Goal: Information Seeking & Learning: Learn about a topic

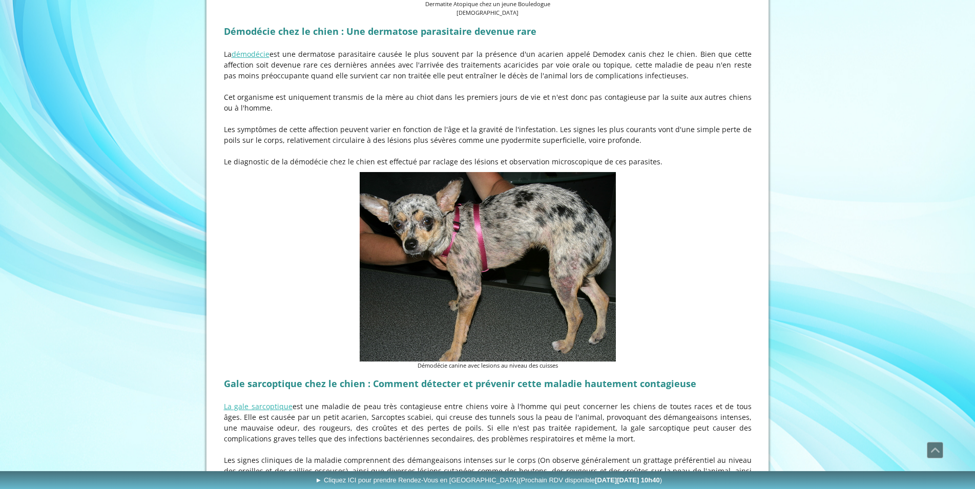
scroll to position [1090, 0]
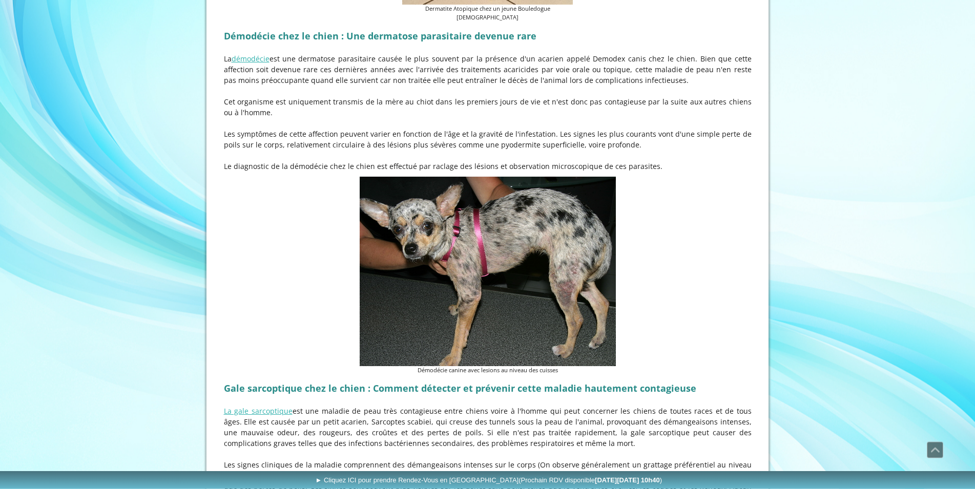
click at [568, 261] on img at bounding box center [488, 272] width 256 height 190
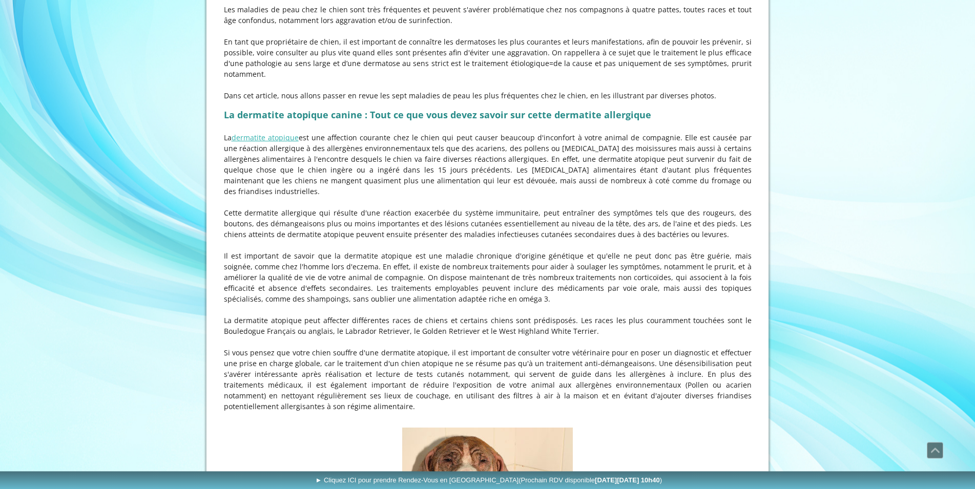
scroll to position [444, 0]
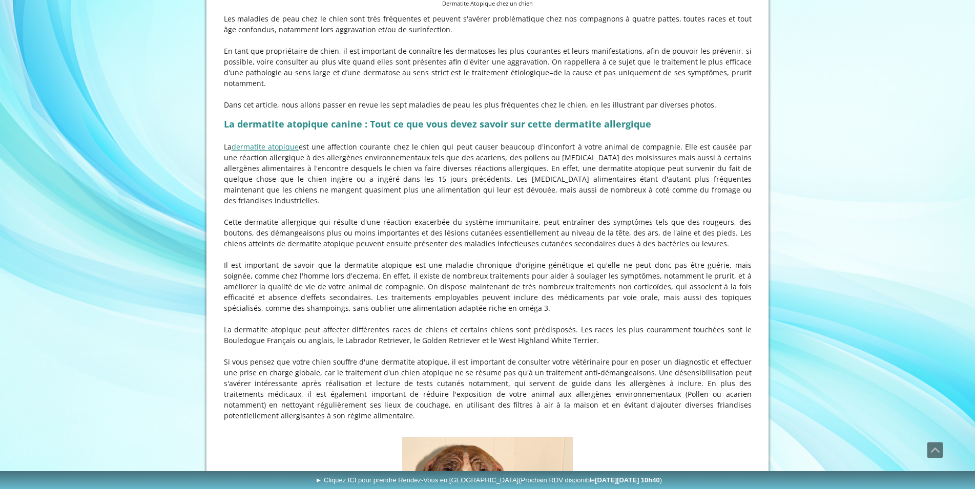
click at [270, 142] on link "dermatite atopique" at bounding box center [265, 147] width 67 height 10
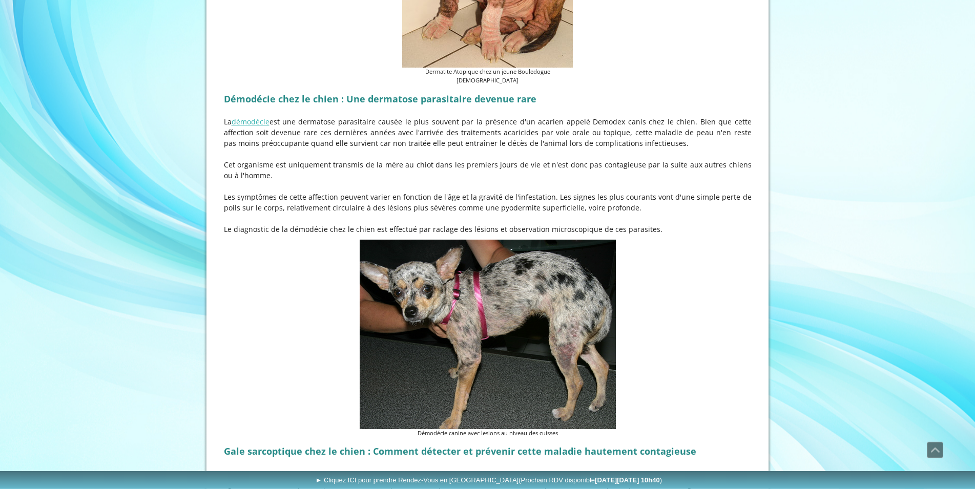
scroll to position [1029, 0]
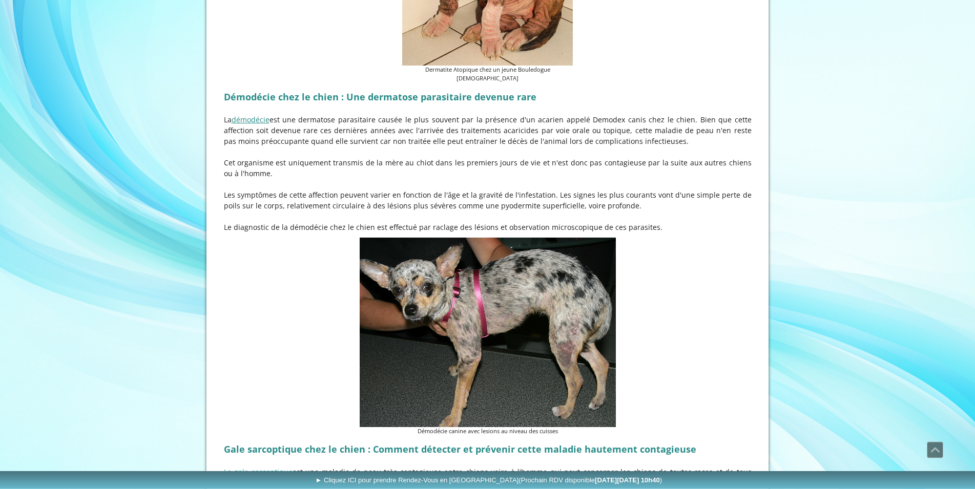
click at [251, 115] on link "démodécie" at bounding box center [251, 120] width 38 height 10
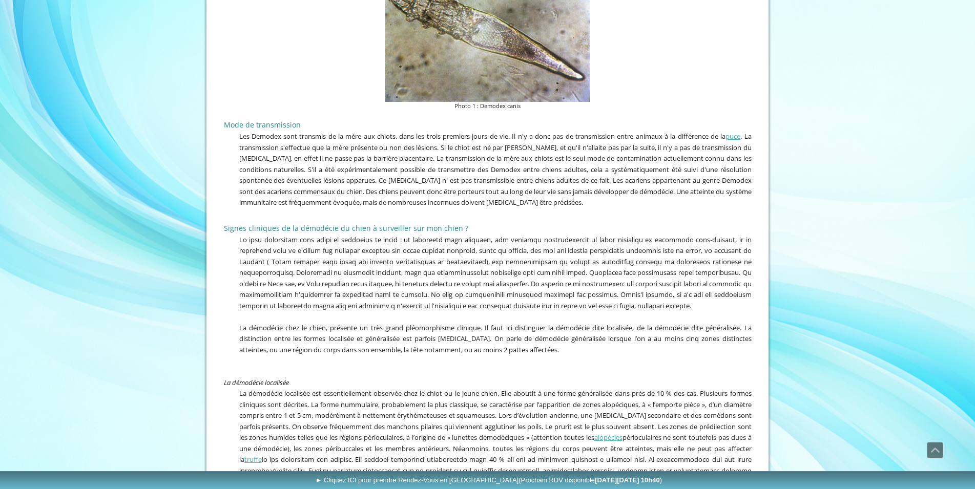
scroll to position [414, 0]
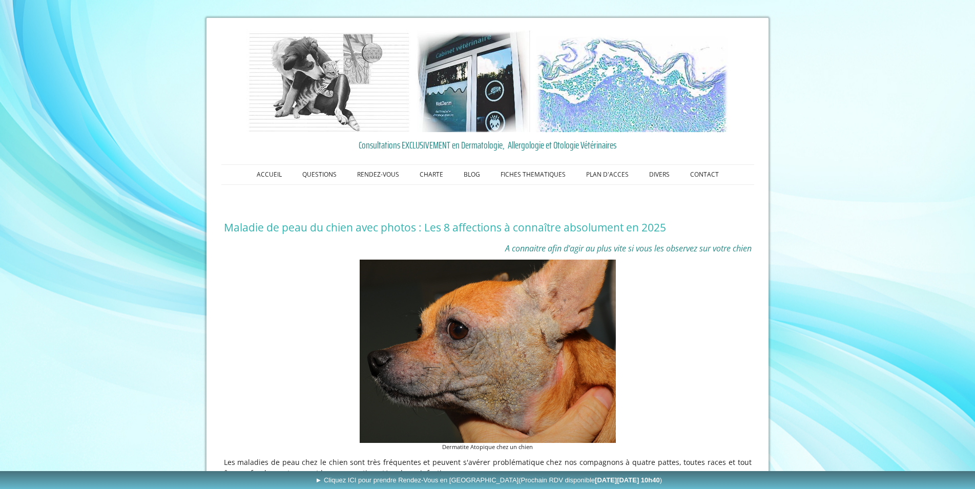
scroll to position [1029, 0]
